Goal: Information Seeking & Learning: Learn about a topic

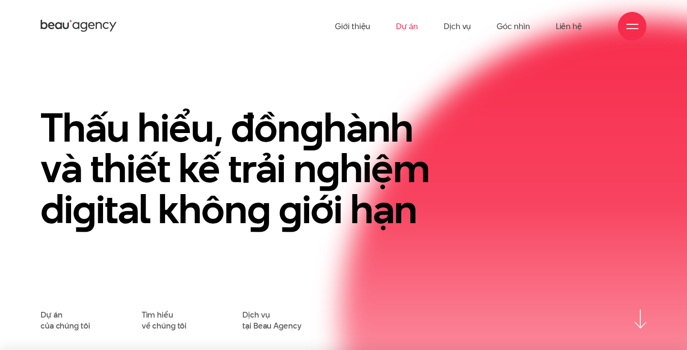
click at [404, 25] on link "Dự án" at bounding box center [407, 26] width 22 height 52
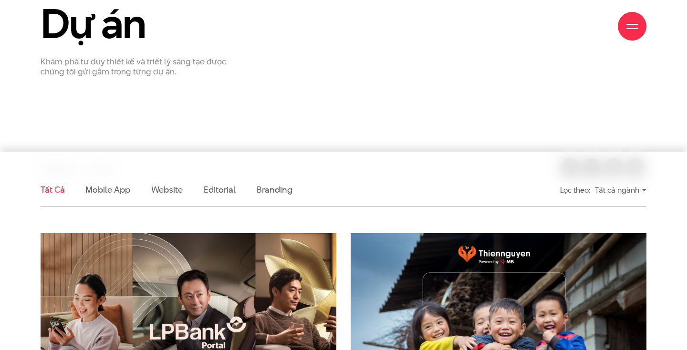
scroll to position [309, 0]
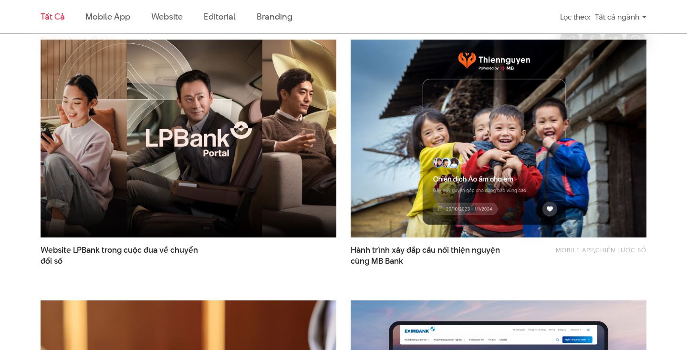
click at [223, 134] on img at bounding box center [188, 139] width 325 height 218
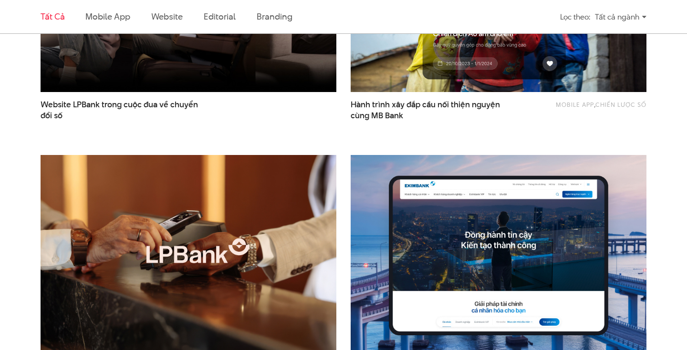
scroll to position [561, 0]
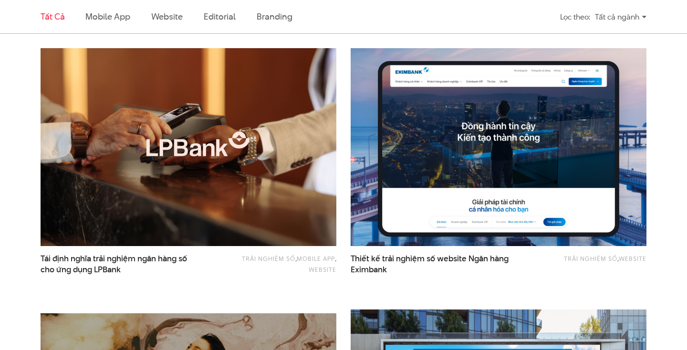
click at [445, 167] on img at bounding box center [498, 147] width 325 height 218
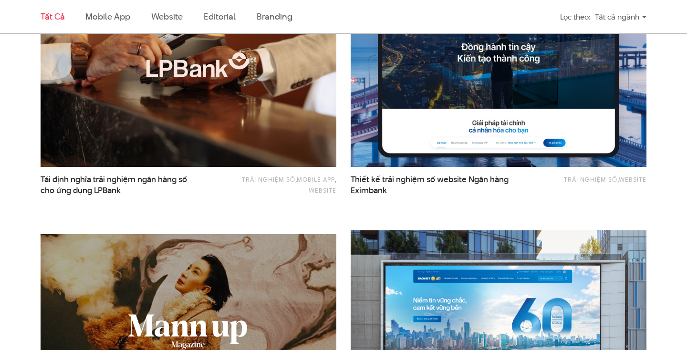
scroll to position [809, 0]
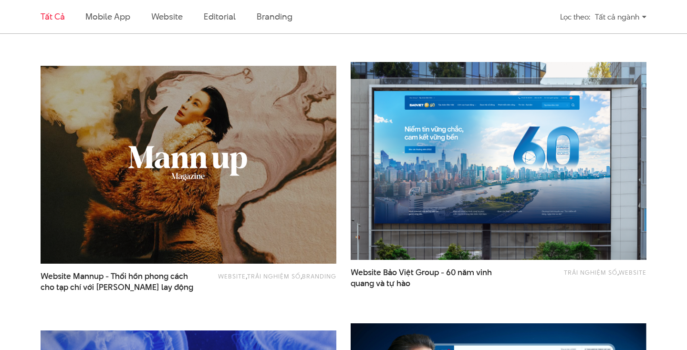
click at [456, 188] on img at bounding box center [498, 161] width 325 height 218
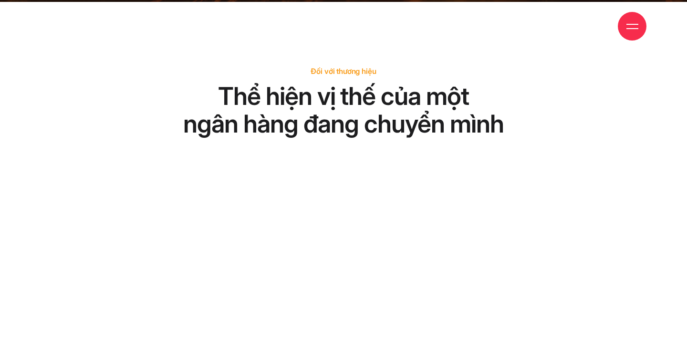
scroll to position [45, 0]
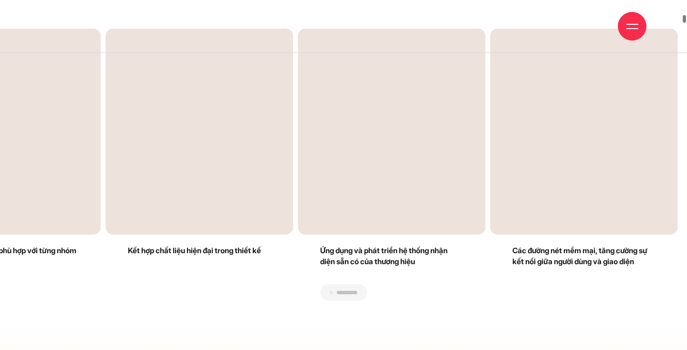
drag, startPoint x: 0, startPoint y: 0, endPoint x: 185, endPoint y: 177, distance: 255.7
click at [185, 301] on div at bounding box center [344, 301] width 668 height 0
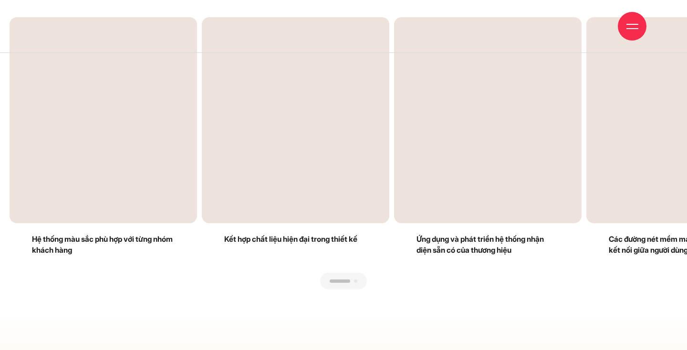
drag, startPoint x: 191, startPoint y: 173, endPoint x: 499, endPoint y: 175, distance: 308.1
click at [494, 290] on div at bounding box center [344, 290] width 668 height 0
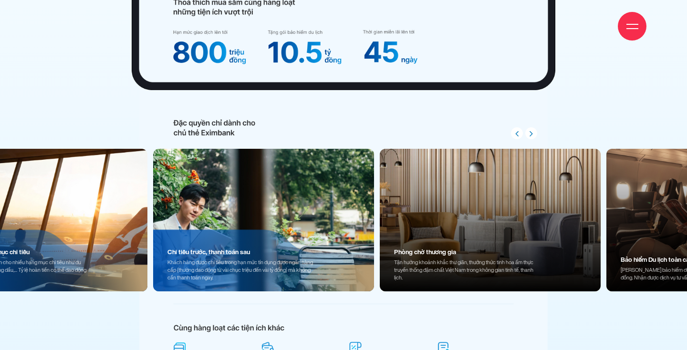
drag, startPoint x: 0, startPoint y: 0, endPoint x: 106, endPoint y: 214, distance: 239.1
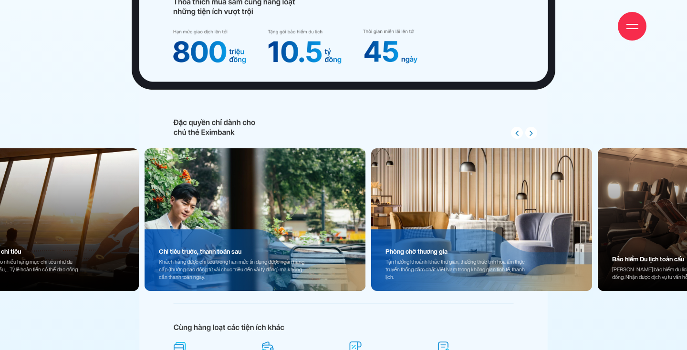
drag, startPoint x: 528, startPoint y: 270, endPoint x: 278, endPoint y: 270, distance: 250.9
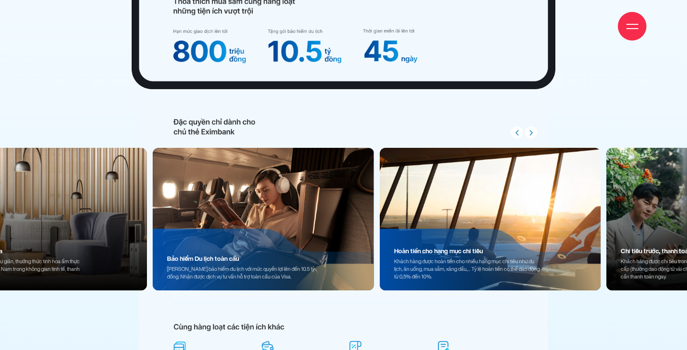
scroll to position [7462, 0]
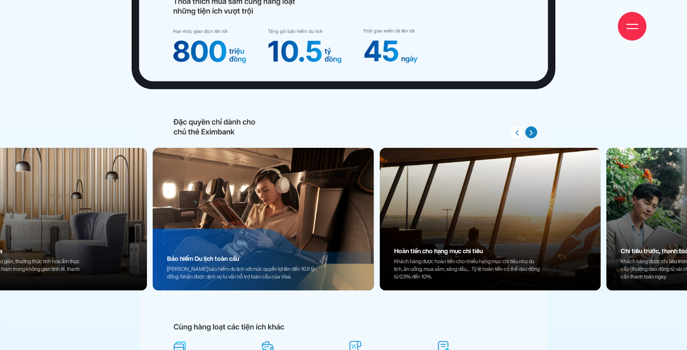
click at [531, 134] on icon "button" at bounding box center [530, 133] width 3 height 10
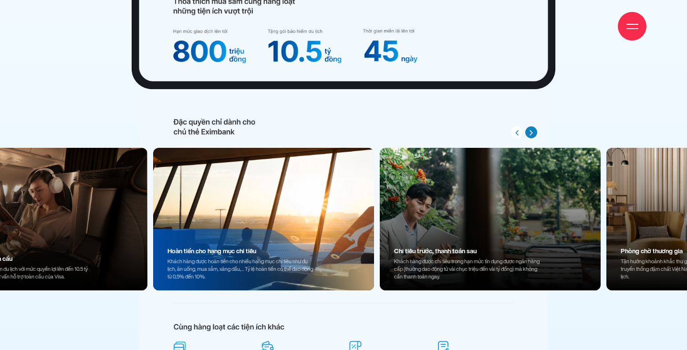
click at [531, 134] on icon "button" at bounding box center [530, 133] width 3 height 10
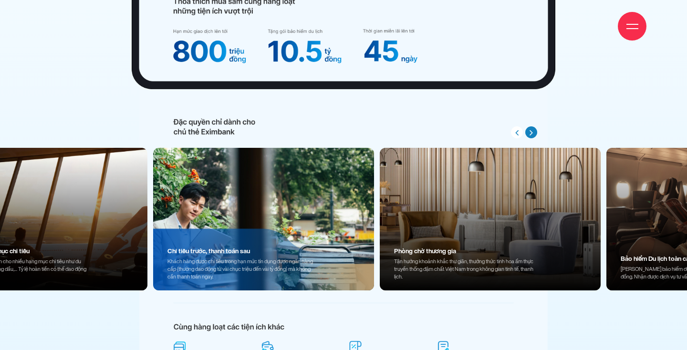
click at [531, 134] on icon "button" at bounding box center [530, 133] width 3 height 10
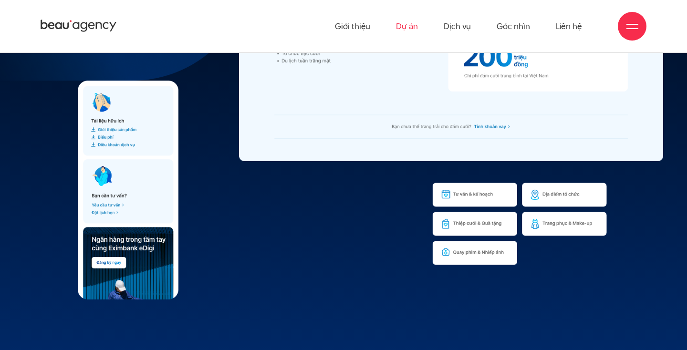
scroll to position [9668, 0]
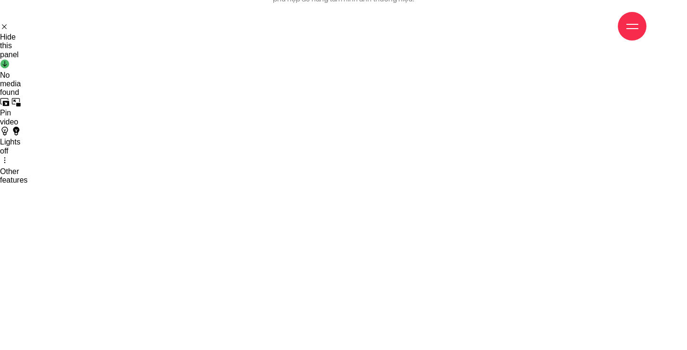
scroll to position [2266, 0]
